Goal: Communication & Community: Share content

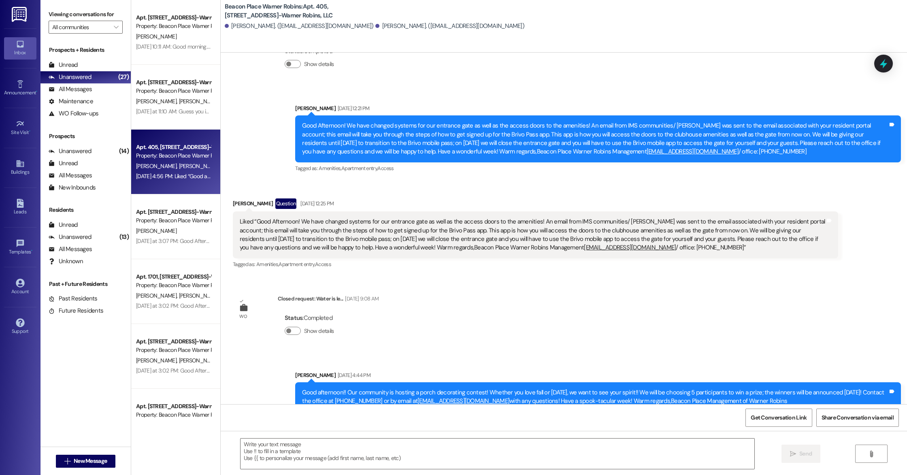
scroll to position [834, 0]
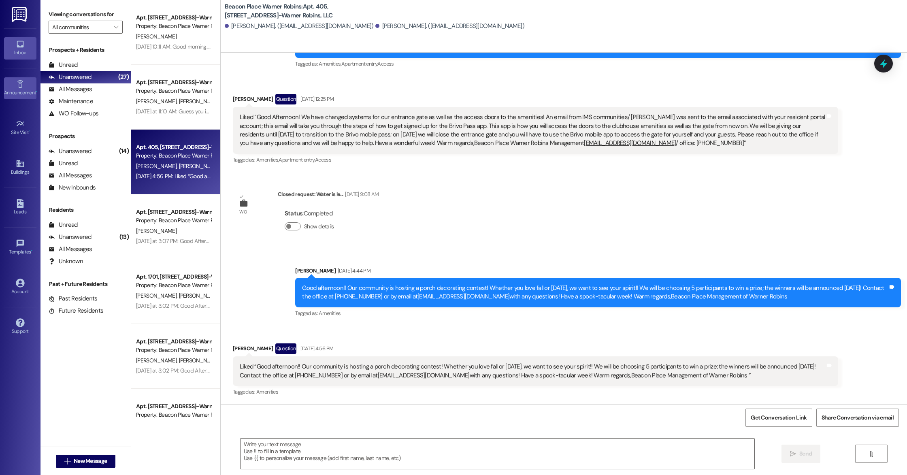
click at [19, 92] on div "Announcement •" at bounding box center [20, 93] width 40 height 8
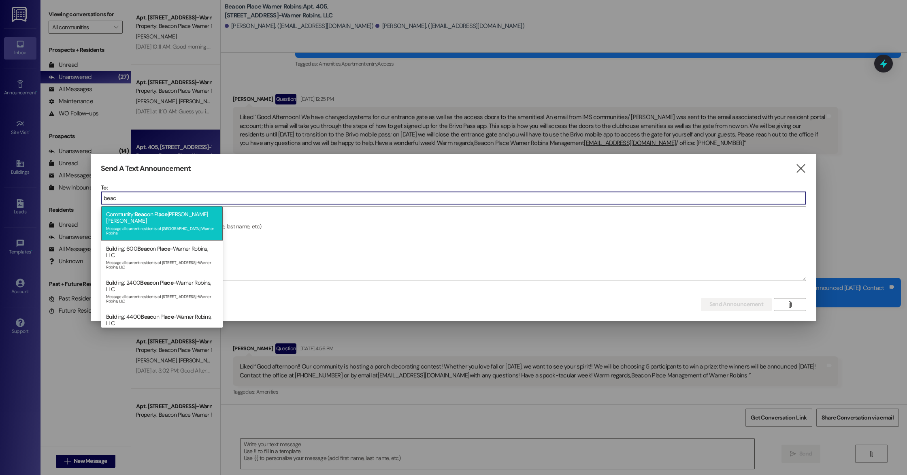
type input "beac"
click at [198, 218] on div "Community: Beac on Pl [PERSON_NAME] [PERSON_NAME] Message all current residents…" at bounding box center [161, 223] width 121 height 34
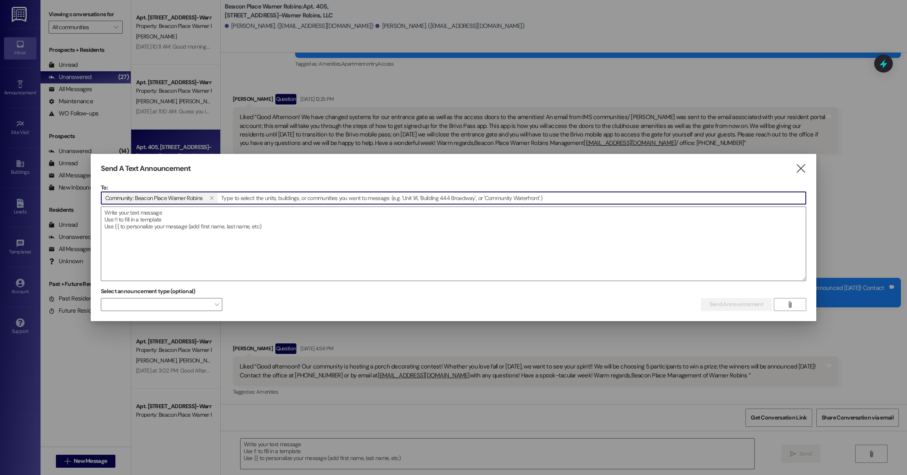
click at [198, 218] on textarea at bounding box center [453, 244] width 704 height 74
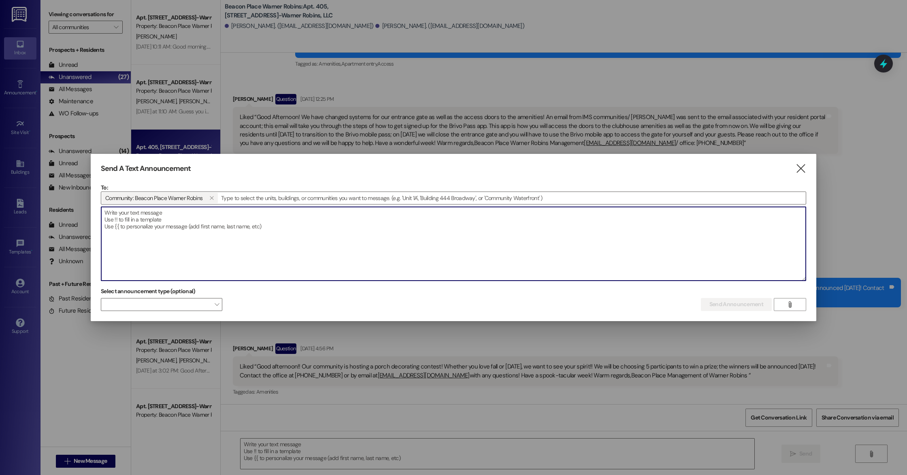
paste textarea "Having you as a resident is a sweet treat!🍬 That’s why we are celebrating Natio…"
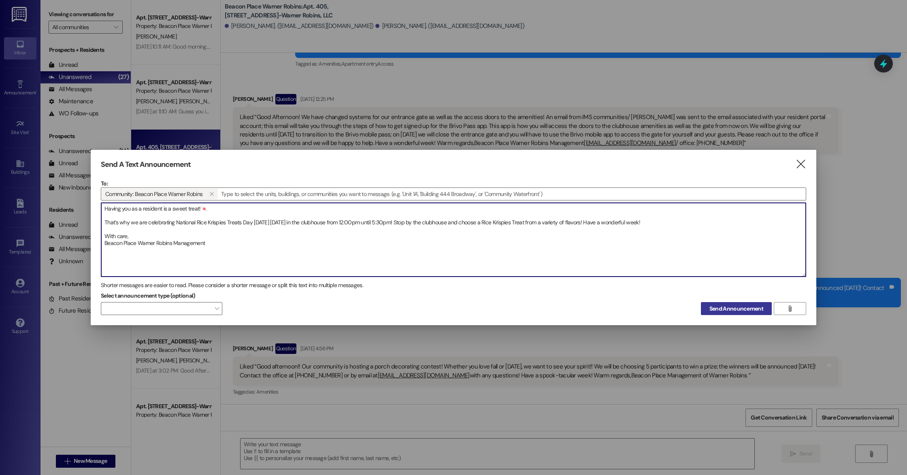
type textarea "Having you as a resident is a sweet treat!🍬 That’s why we are celebrating Natio…"
click at [466, 312] on span "Send Announcement" at bounding box center [736, 308] width 54 height 9
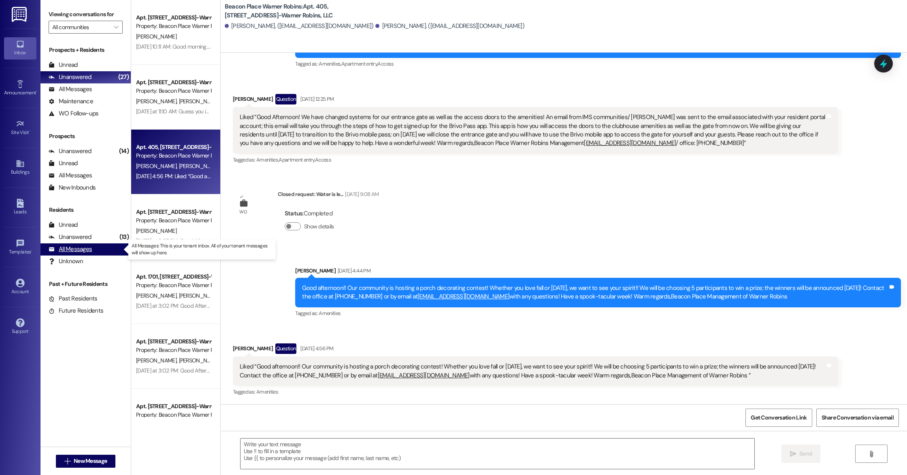
click at [106, 251] on div "All Messages (undefined)" at bounding box center [85, 249] width 90 height 12
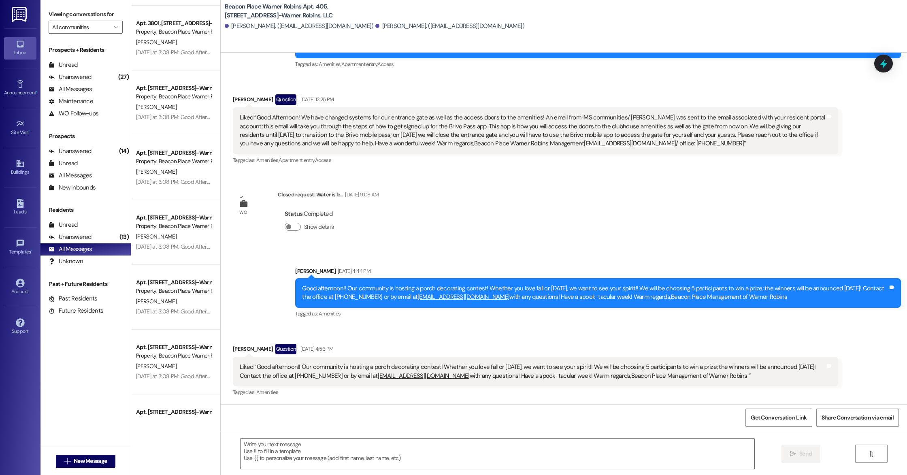
scroll to position [2239, 0]
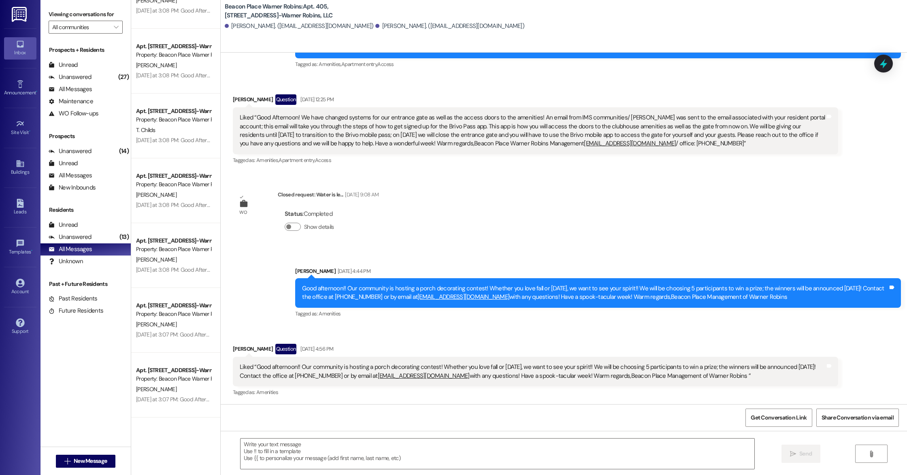
click at [171, 430] on div "Apt. [STREET_ADDRESS]-Warner Robins, LLC Property: Beacon Place Warner Robins […" at bounding box center [175, 237] width 89 height 475
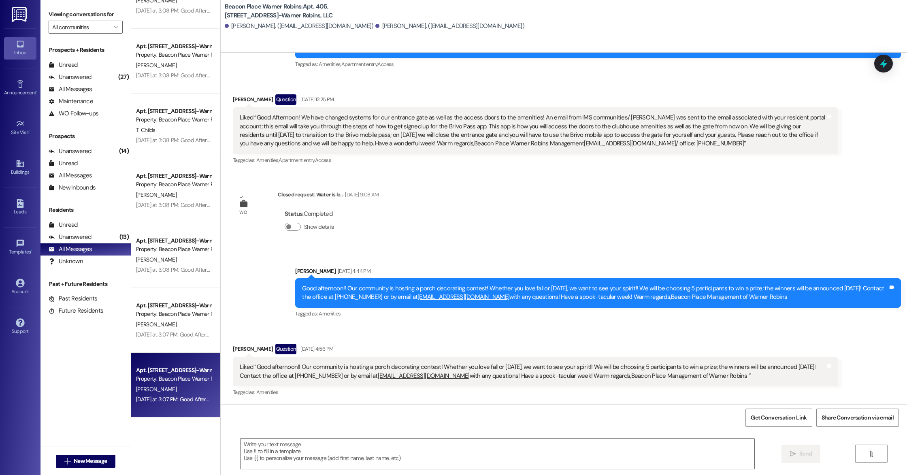
click at [192, 392] on div "[PERSON_NAME]" at bounding box center [173, 389] width 77 height 10
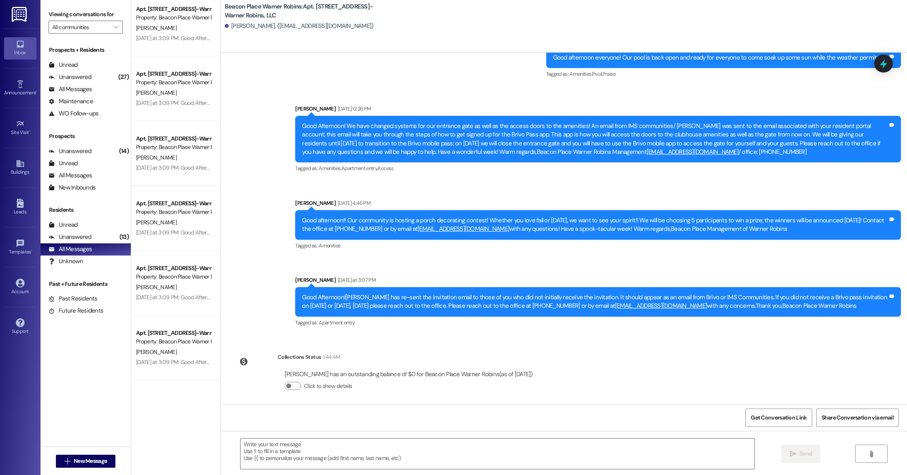
scroll to position [0, 0]
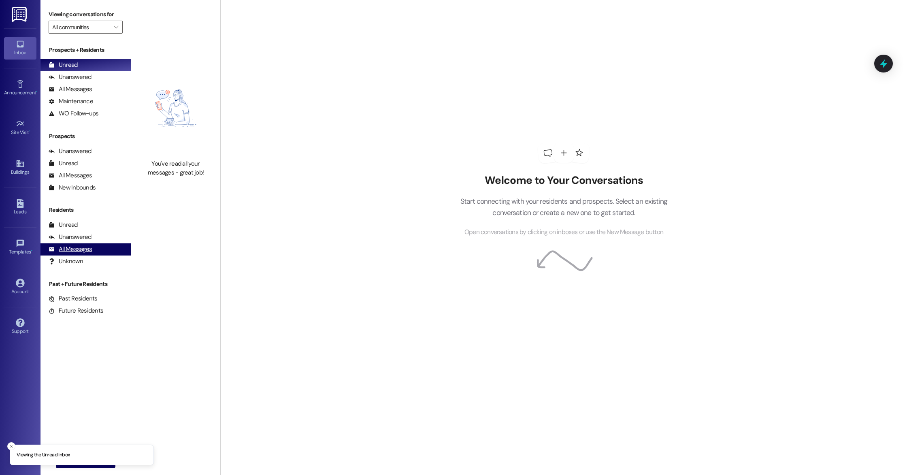
click at [108, 243] on div "All Messages (undefined)" at bounding box center [85, 249] width 90 height 12
